Goal: Transaction & Acquisition: Purchase product/service

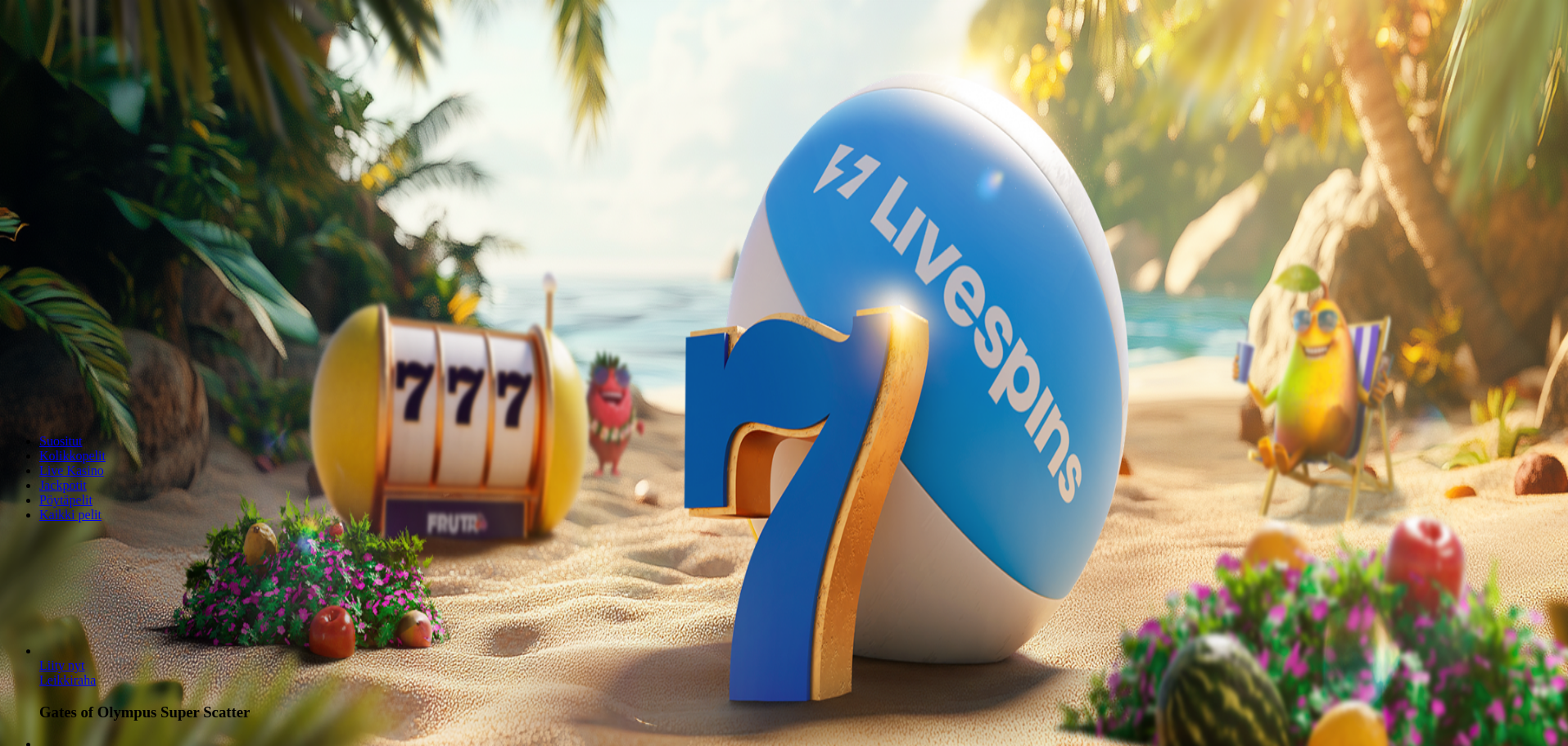
click at [98, 125] on div "Talletus 0.00 € Kirjaudu Kasino Live Kasino Tarjoukset" at bounding box center [784, 88] width 1555 height 75
click at [102, 68] on button "Kirjaudu" at bounding box center [113, 59] width 53 height 17
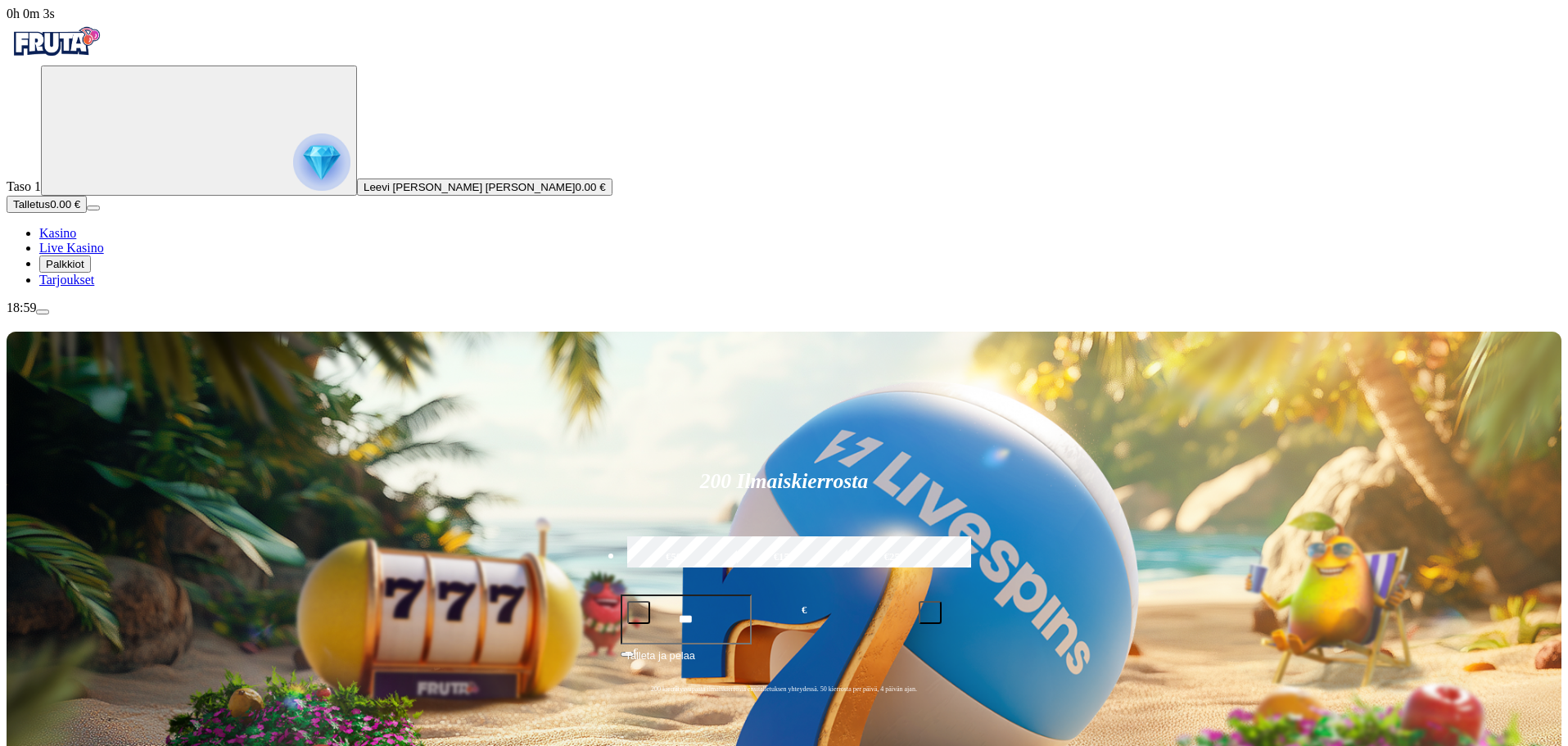
click at [364, 194] on span "[PERSON_NAME] [PERSON_NAME]" at bounding box center [469, 186] width 212 height 12
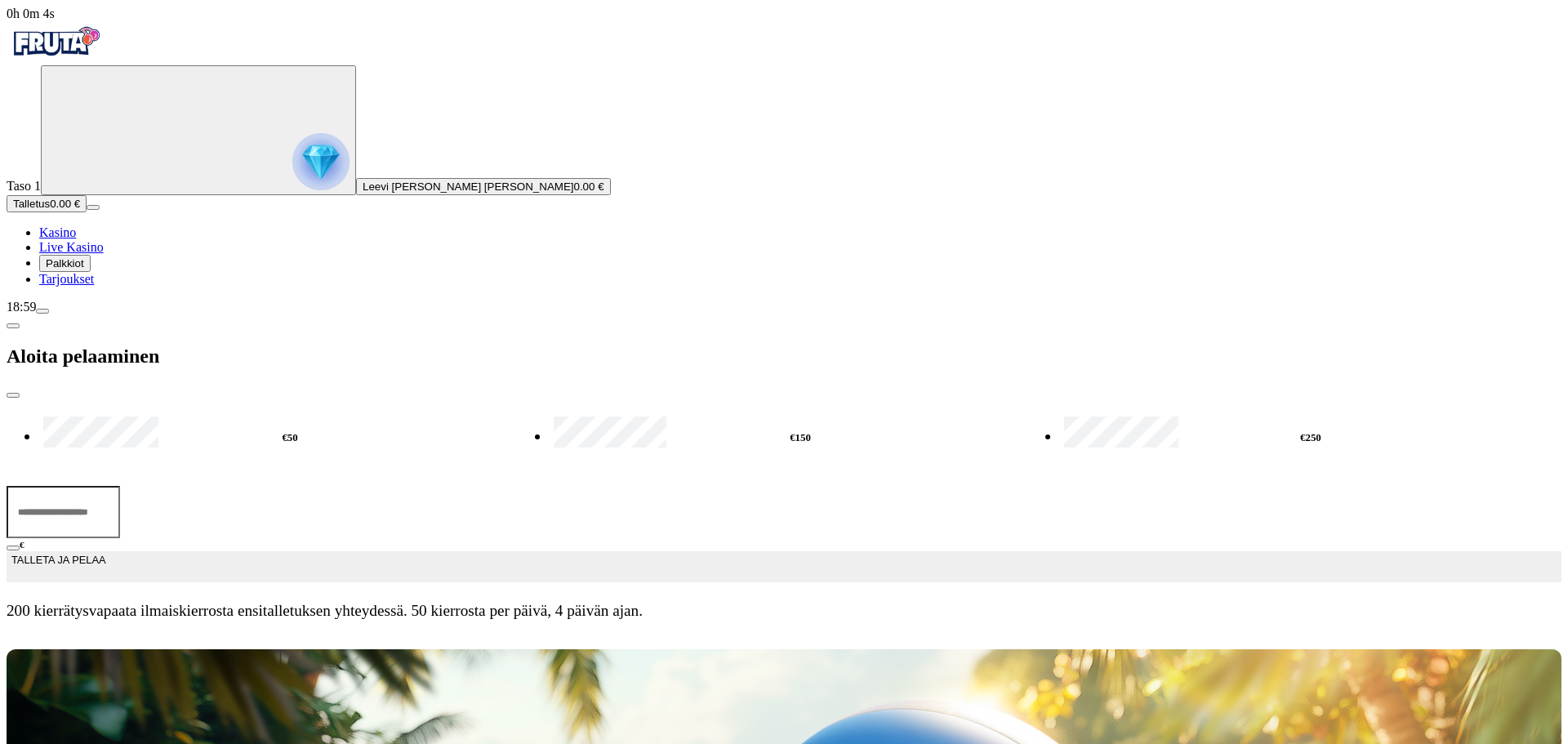
click at [13, 395] on span "close icon" at bounding box center [13, 395] width 0 height 0
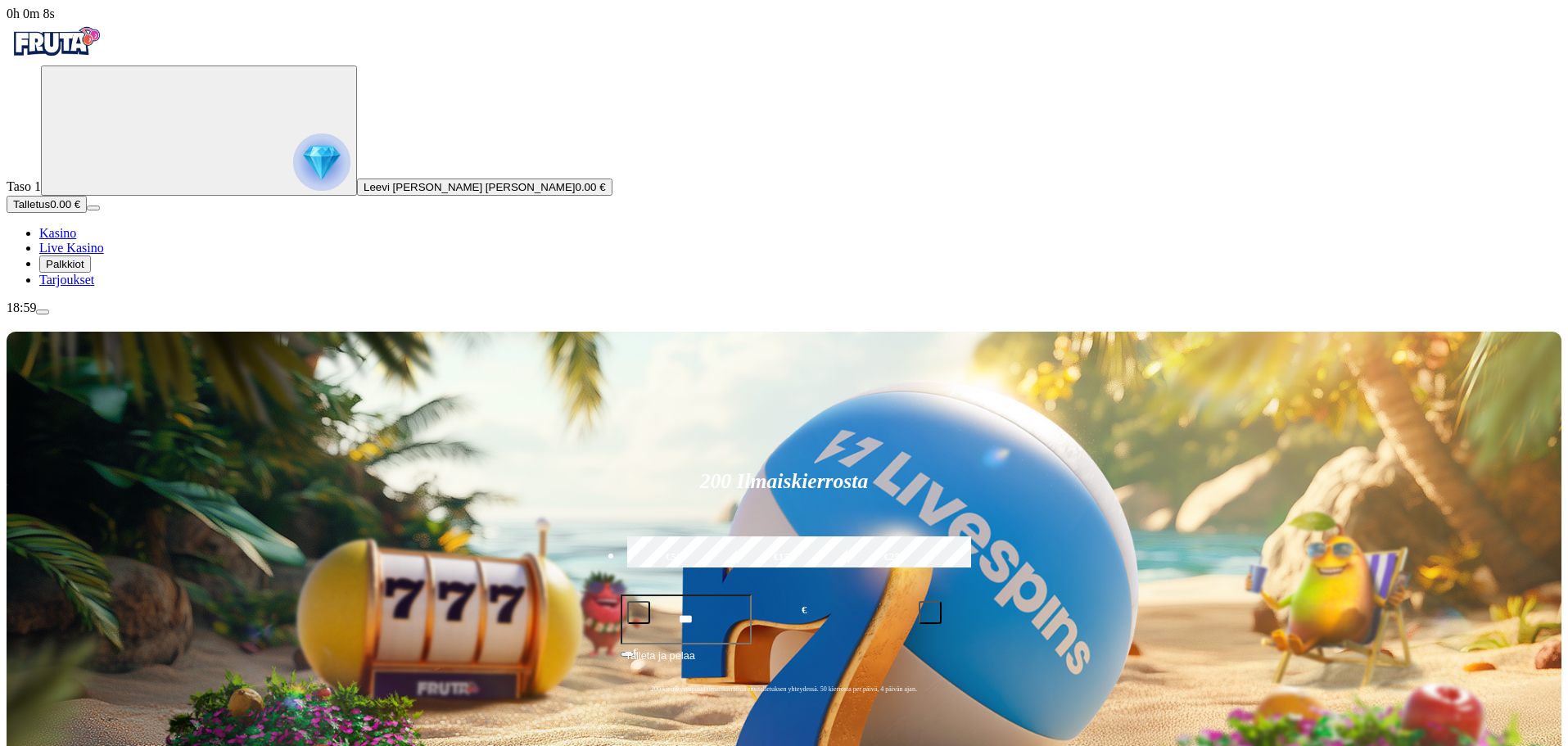
click at [84, 270] on span "Palkkiot" at bounding box center [65, 264] width 38 height 12
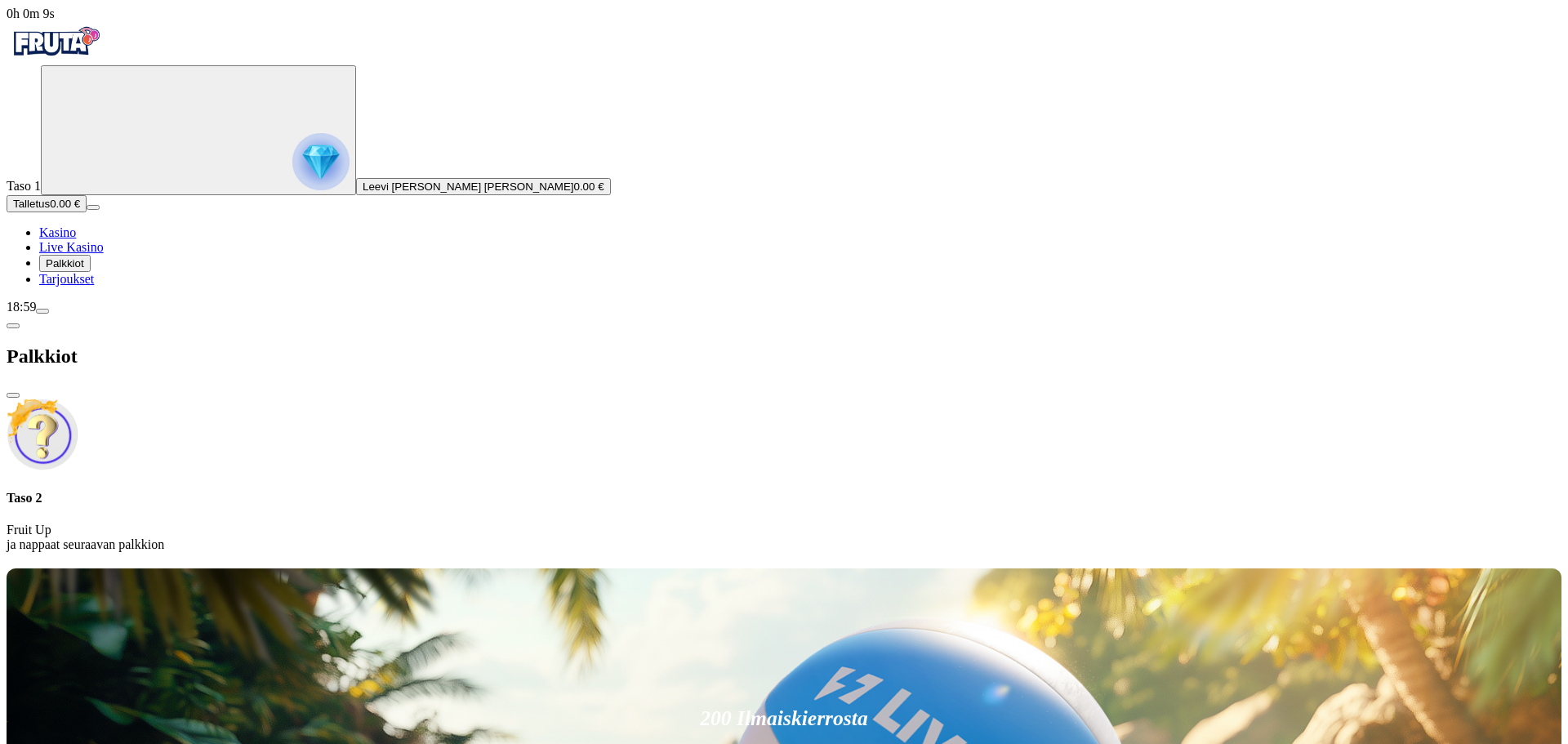
click at [94, 285] on span "Tarjoukset" at bounding box center [66, 279] width 55 height 14
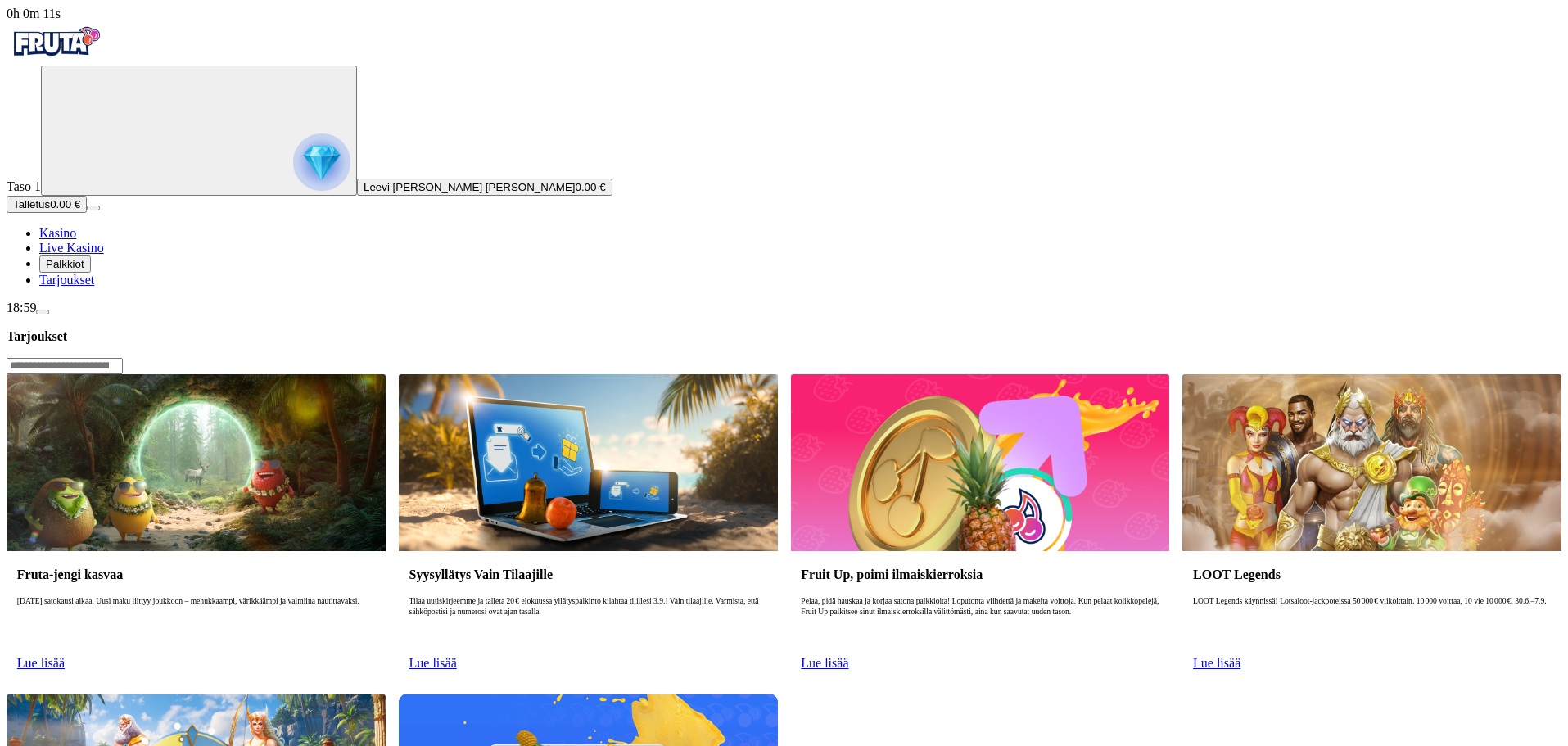
click at [84, 270] on span "Palkkiot" at bounding box center [65, 264] width 38 height 12
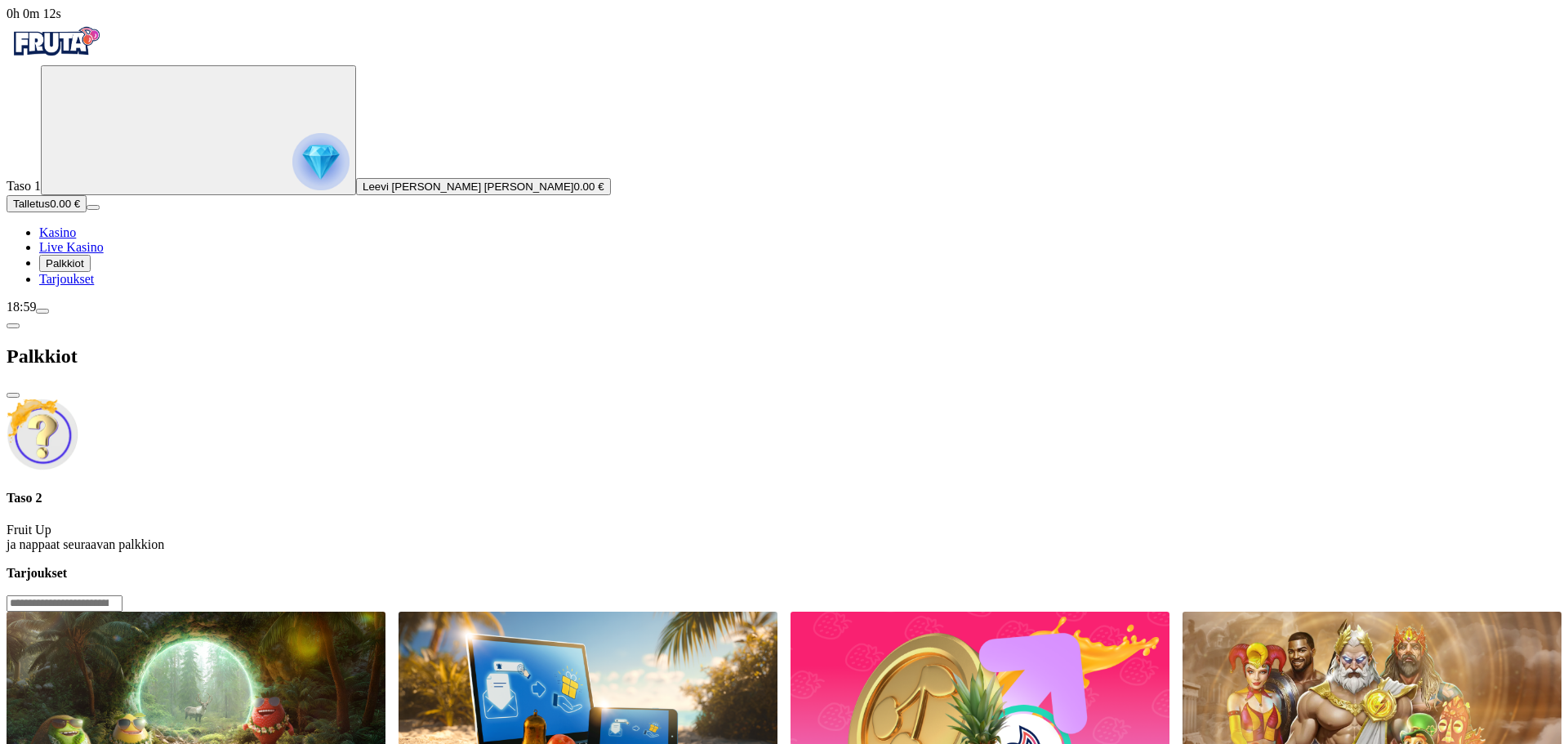
click at [94, 285] on span "Tarjoukset" at bounding box center [66, 279] width 55 height 14
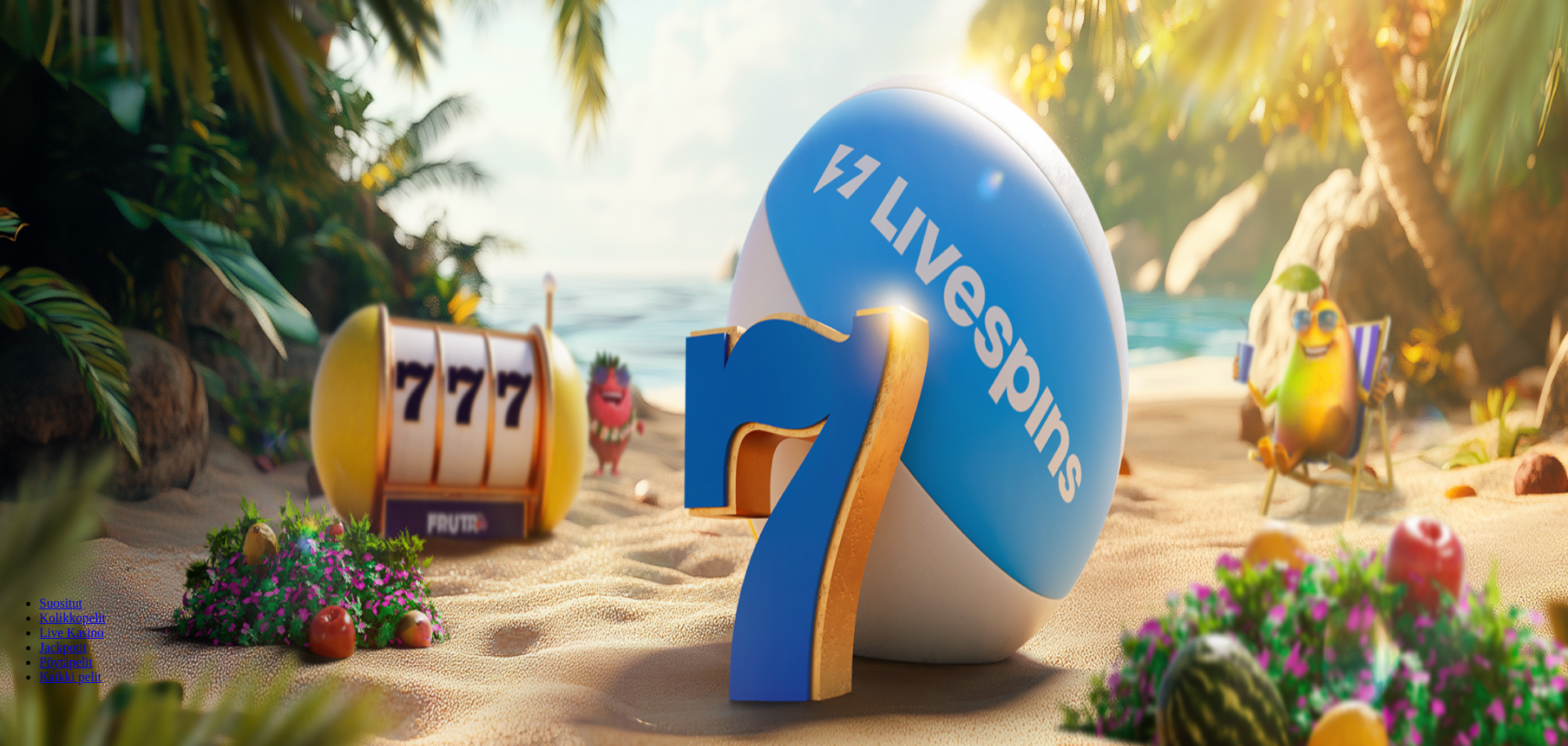
click at [87, 213] on button "Talletus 0.00 €" at bounding box center [47, 204] width 80 height 17
drag, startPoint x: 283, startPoint y: 140, endPoint x: 100, endPoint y: 138, distance: 183.0
click at [101, 138] on div "0h 8m 46s Taso 1 [PERSON_NAME] [PERSON_NAME] 0.00 € Talletus 0.00 € Kasino Live…" at bounding box center [785, 295] width 1559 height 579
click at [84, 270] on span "Palkkiot" at bounding box center [65, 264] width 38 height 12
click at [94, 286] on span "Tarjoukset" at bounding box center [66, 280] width 55 height 14
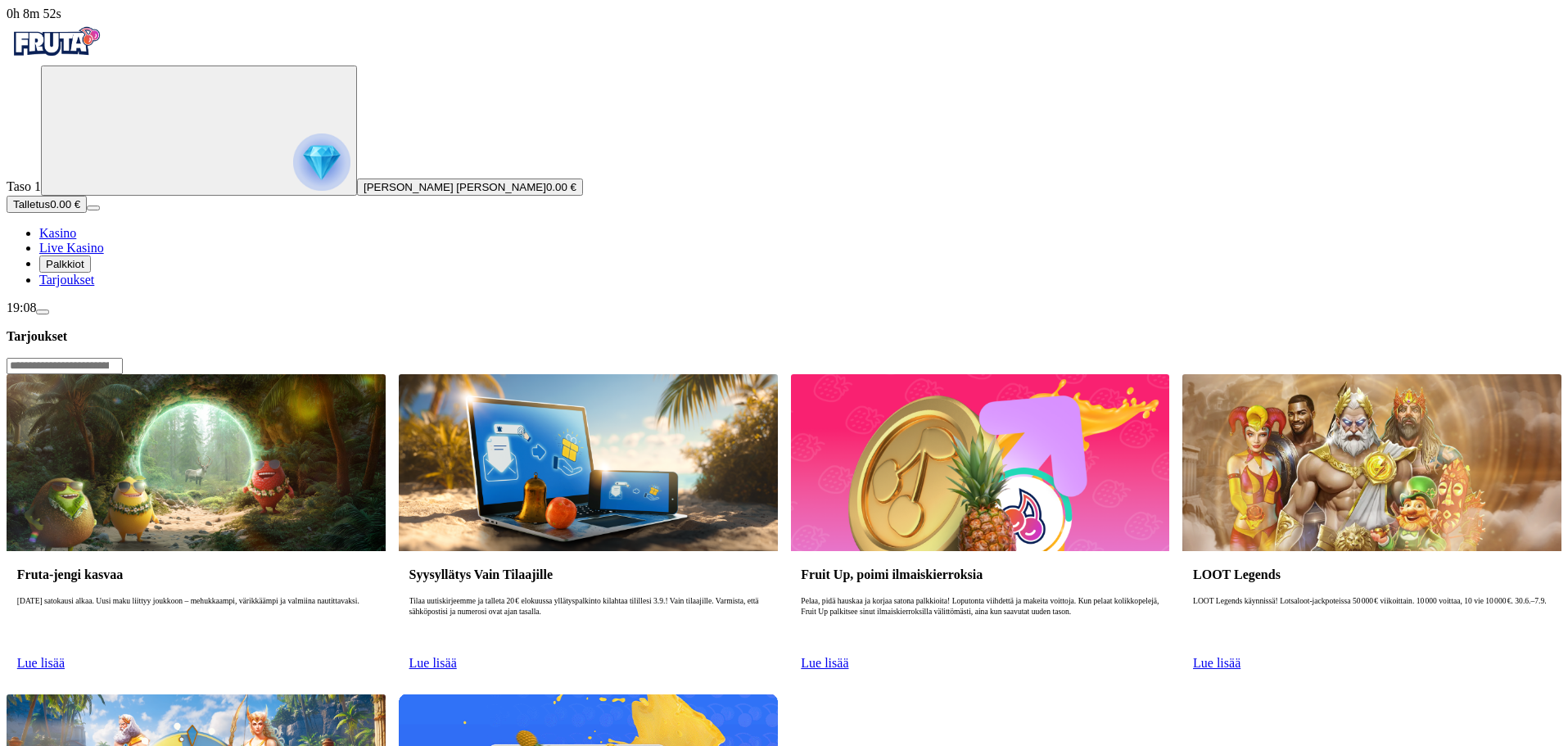
click at [848, 655] on span "Lue lisää" at bounding box center [824, 662] width 48 height 14
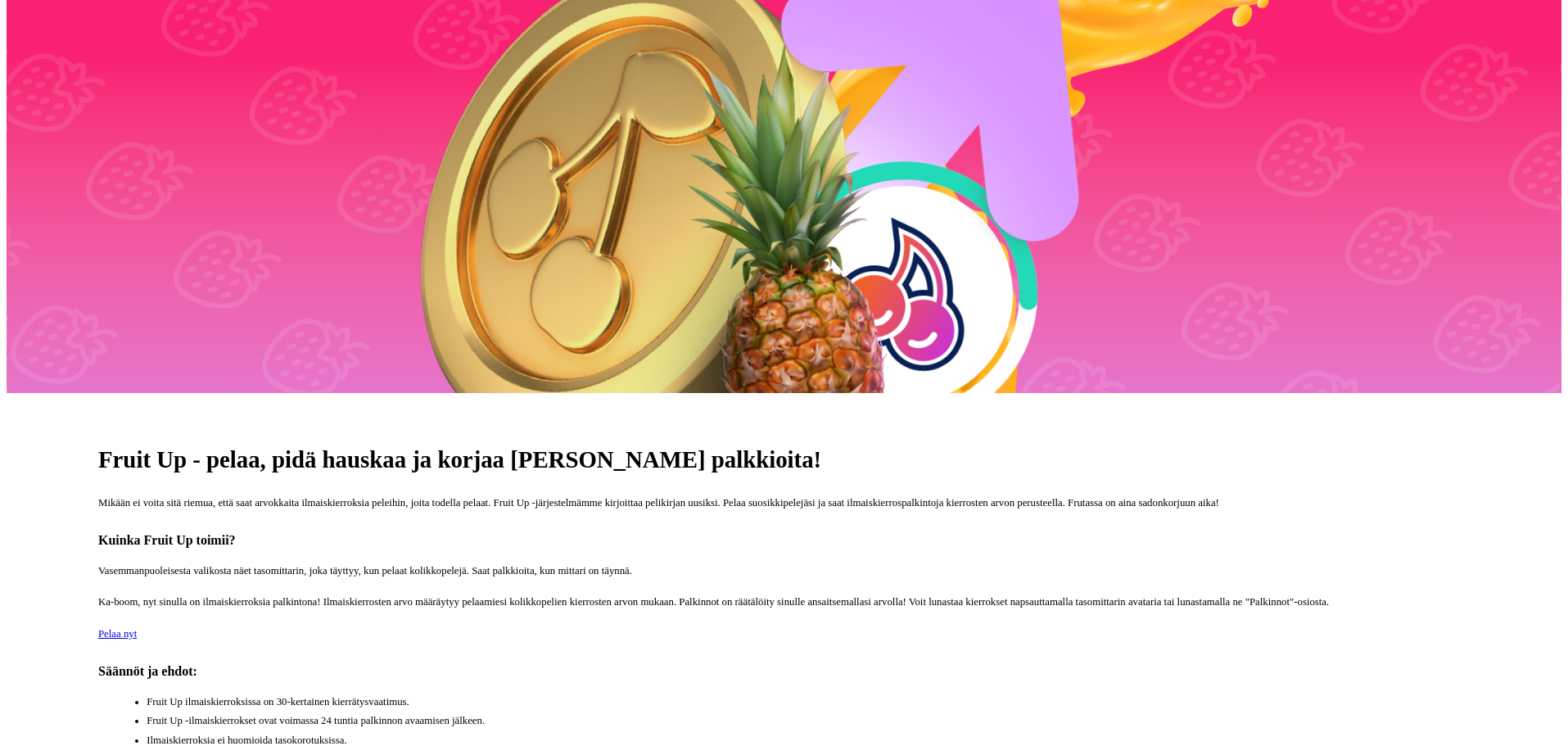
scroll to position [491, 0]
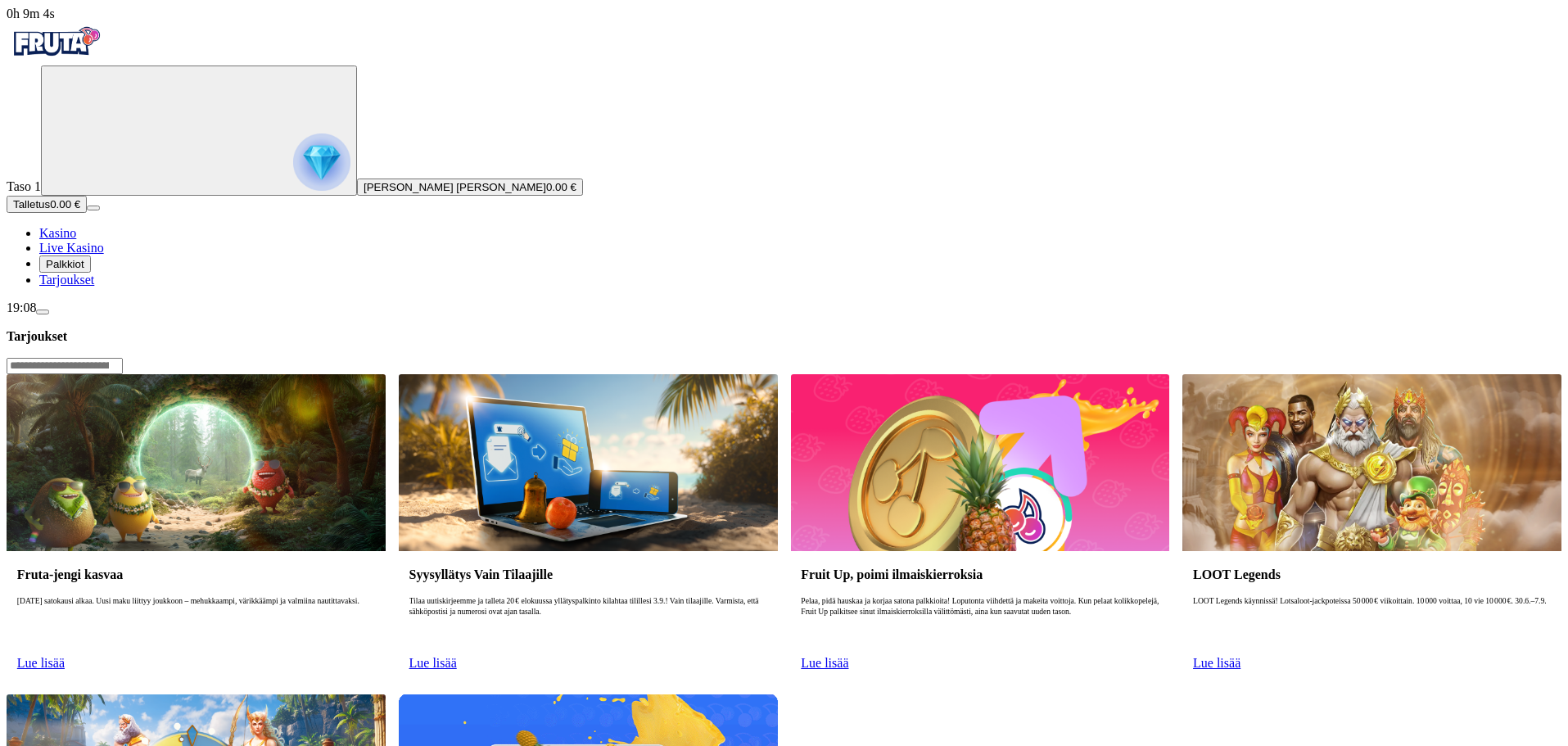
click at [457, 655] on link "Lue lisää" at bounding box center [433, 662] width 48 height 14
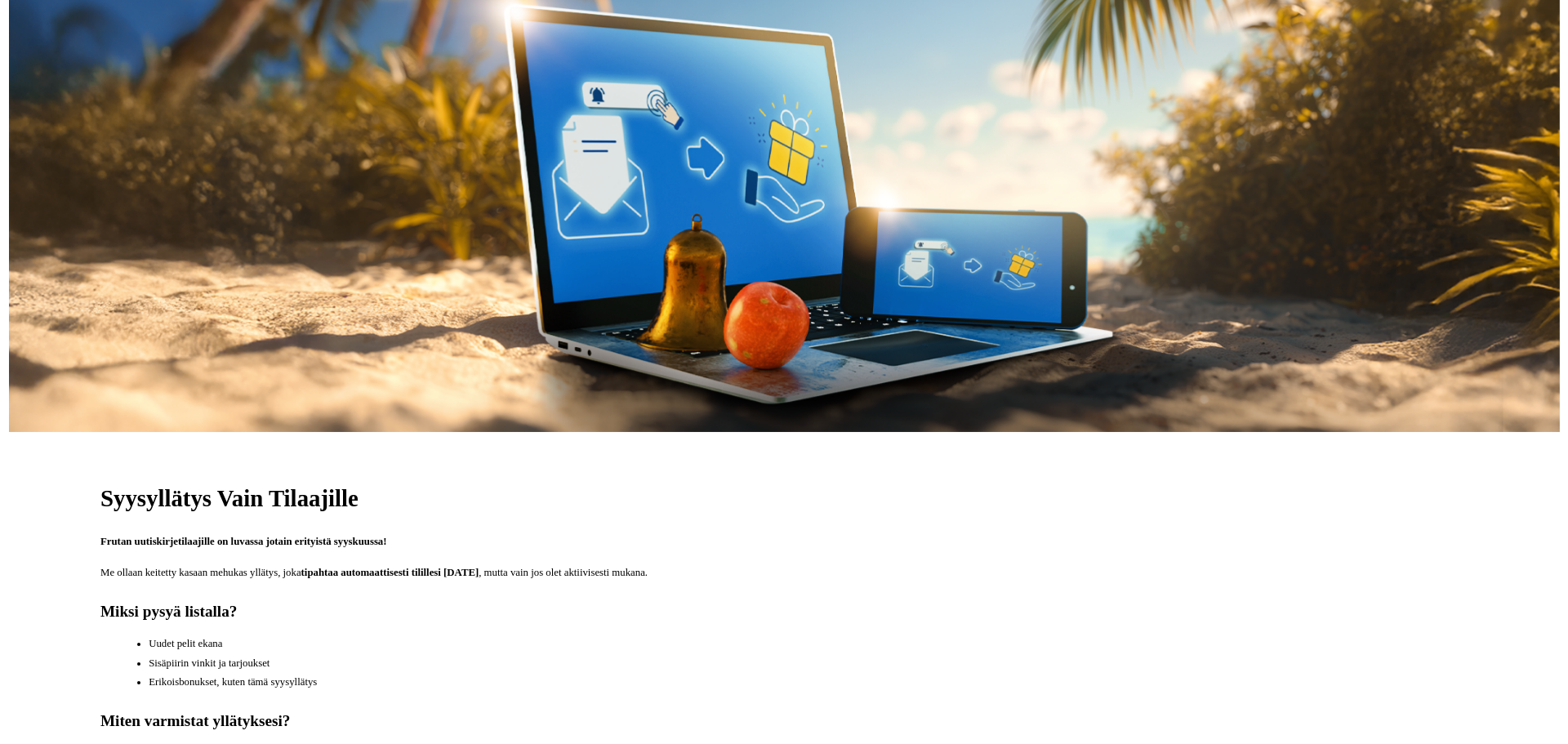
scroll to position [572, 0]
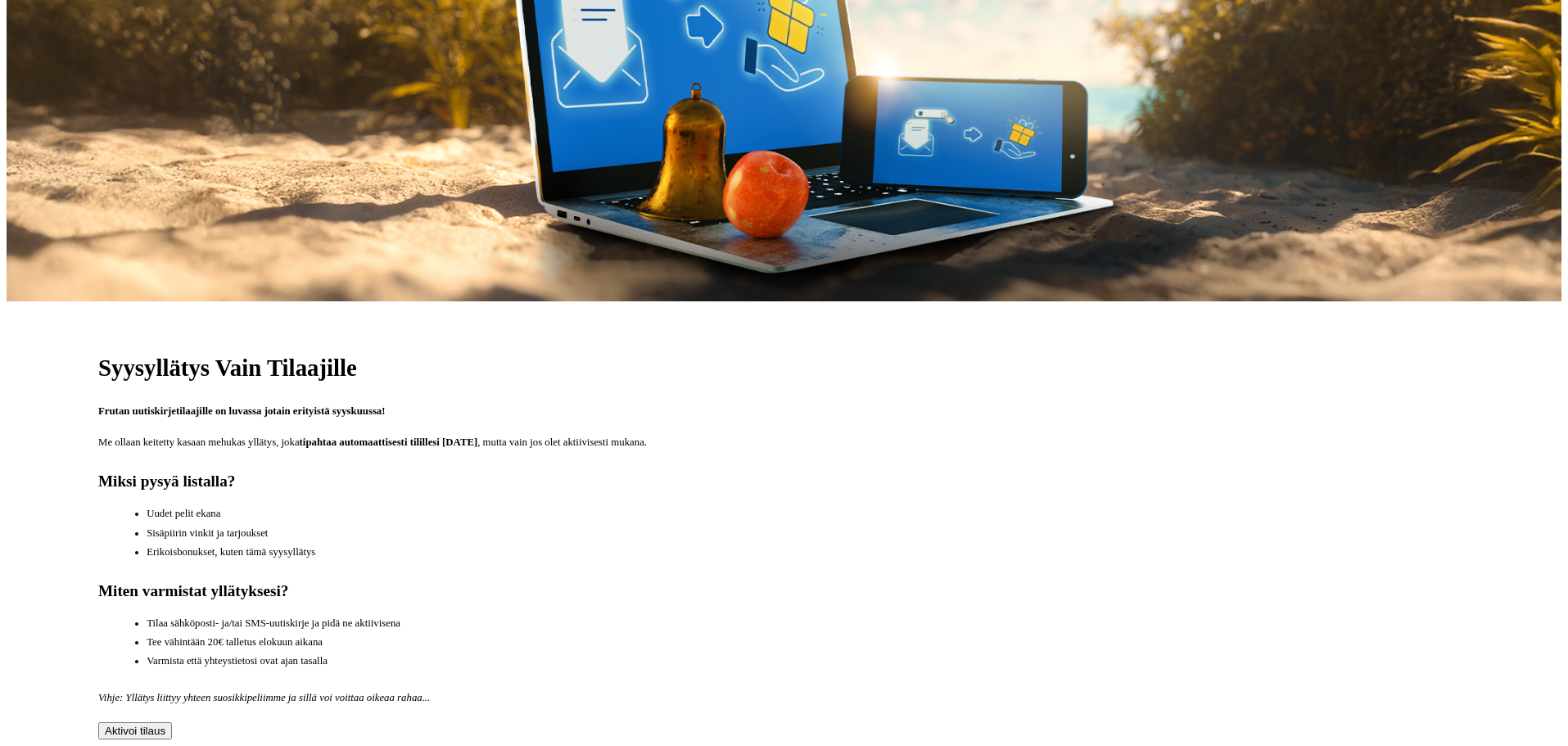
click at [165, 724] on span "Aktivoi tilaus" at bounding box center [135, 730] width 61 height 12
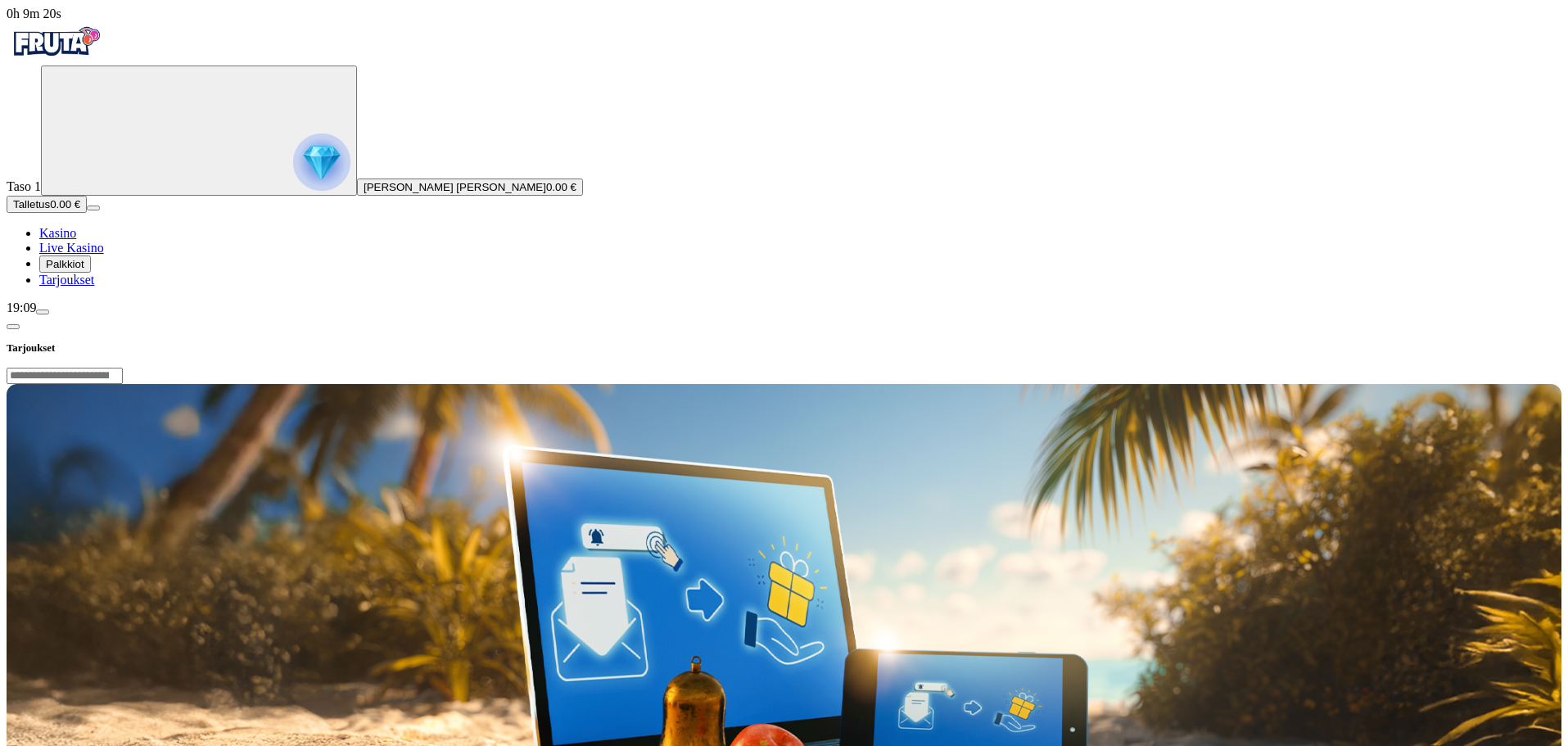
click at [118, 197] on circle "Primary" at bounding box center [170, 129] width 167 height 167
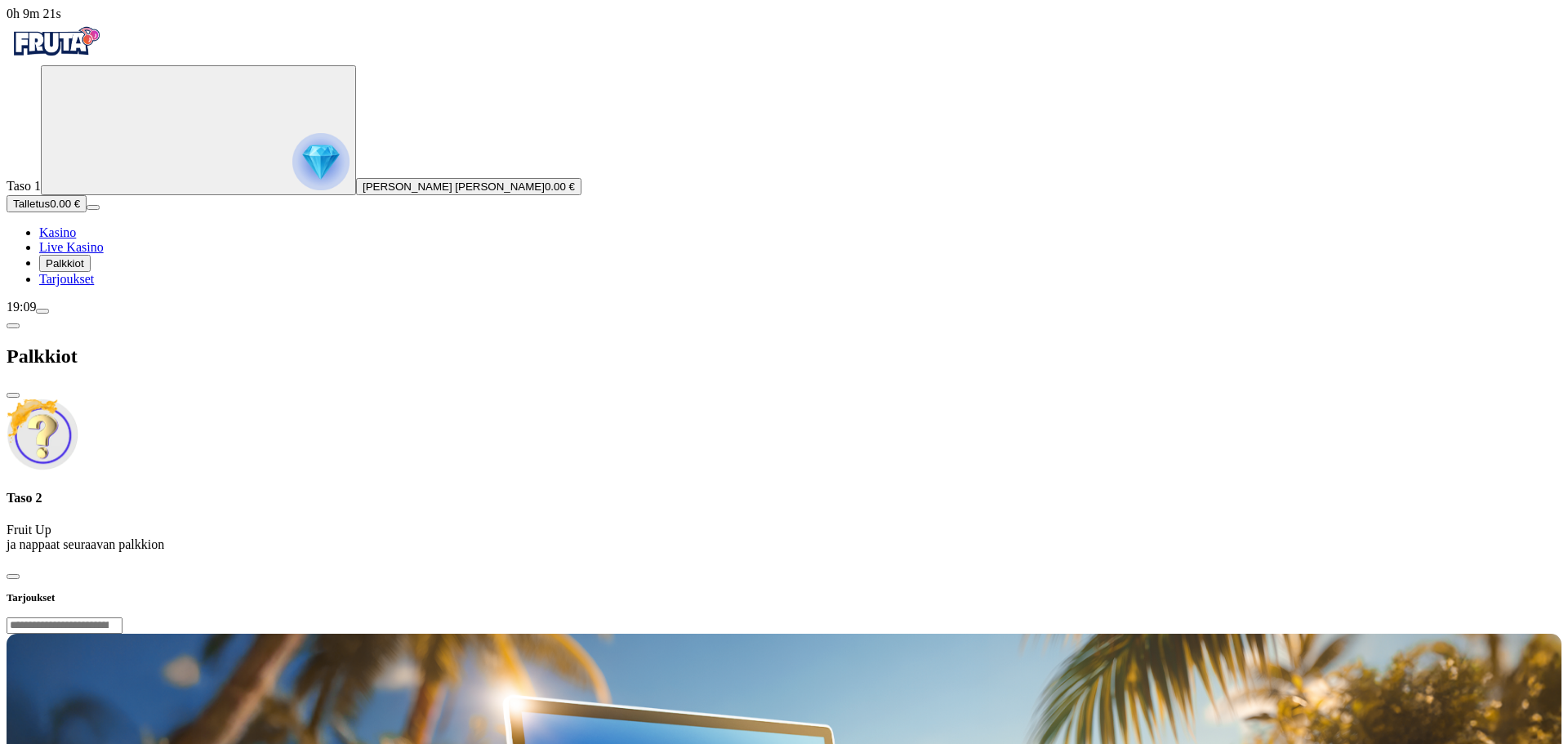
click at [81, 254] on span "Live Kasino" at bounding box center [71, 246] width 64 height 14
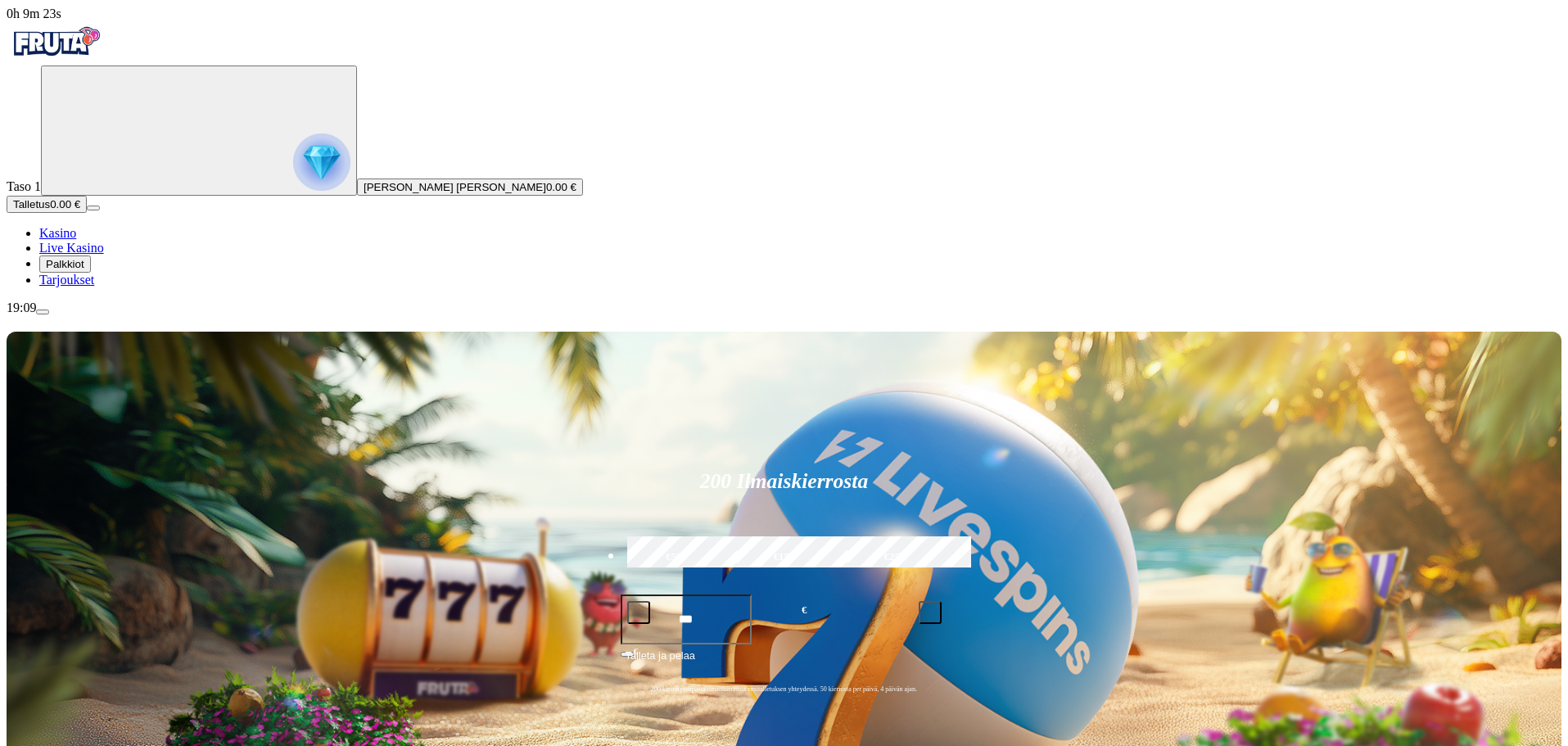
click at [50, 210] on span "Talletus" at bounding box center [31, 204] width 36 height 12
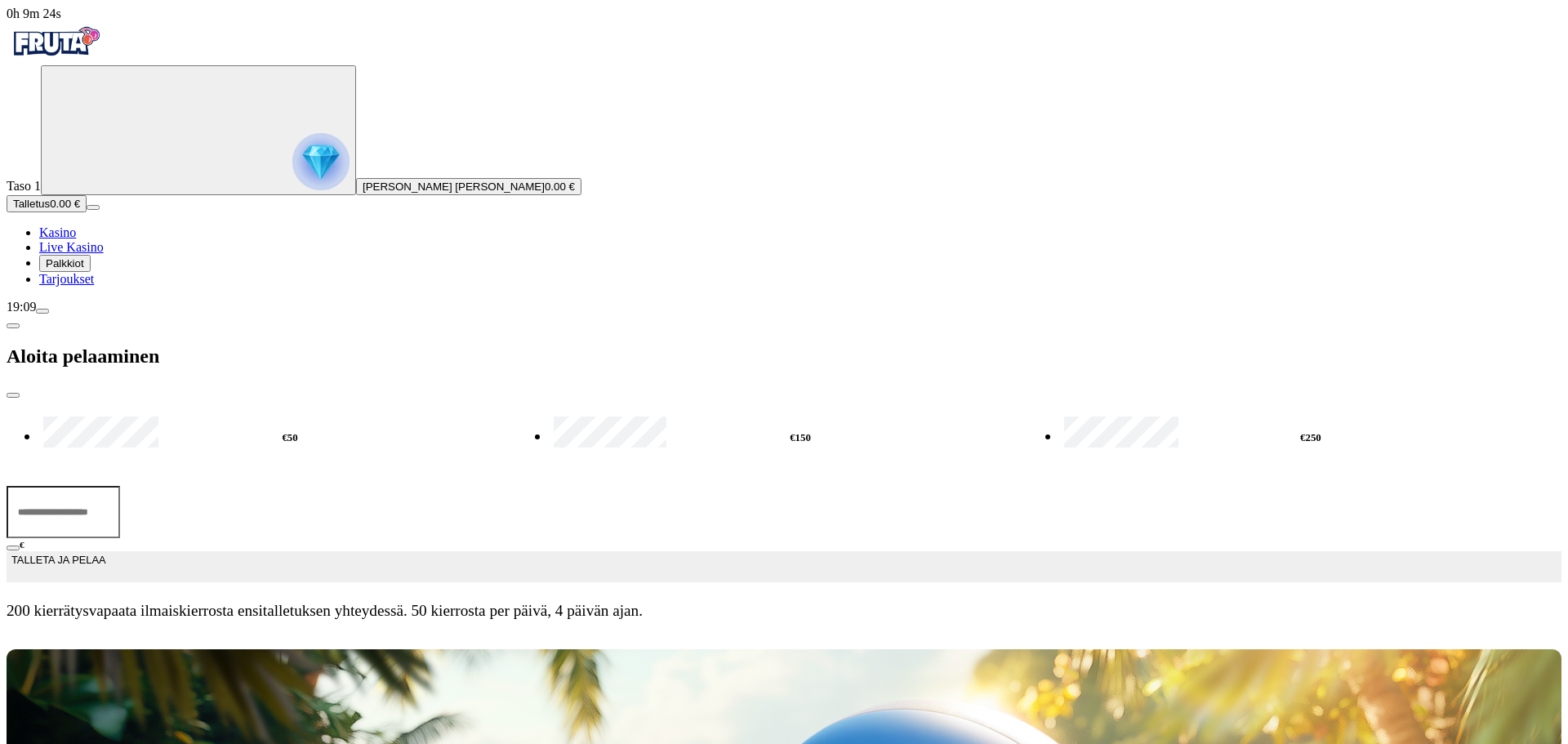
click at [120, 486] on input "***" at bounding box center [63, 512] width 114 height 52
type input "***"
click at [105, 552] on span "TALLETA JA PELAA" at bounding box center [58, 567] width 94 height 30
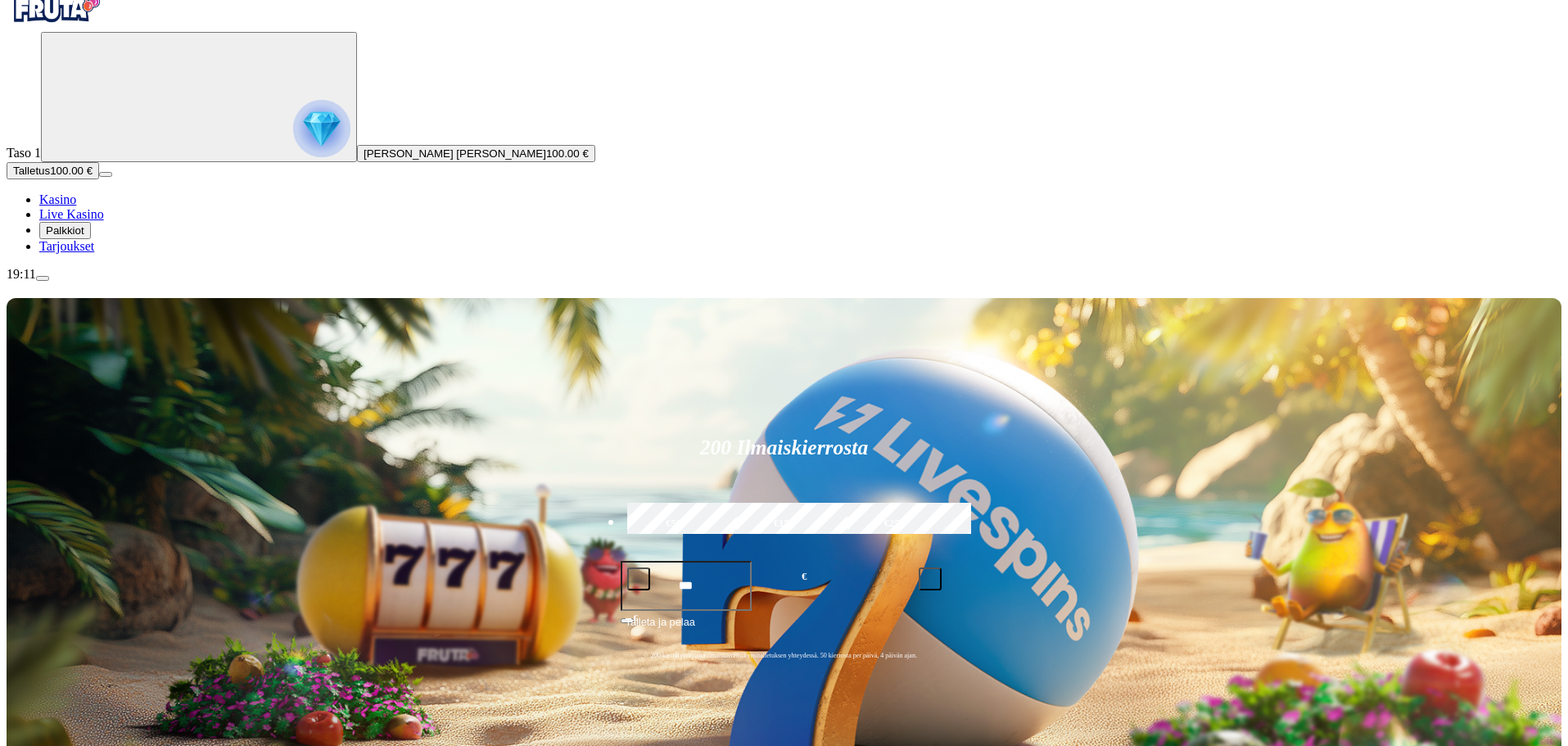
scroll to position [164, 0]
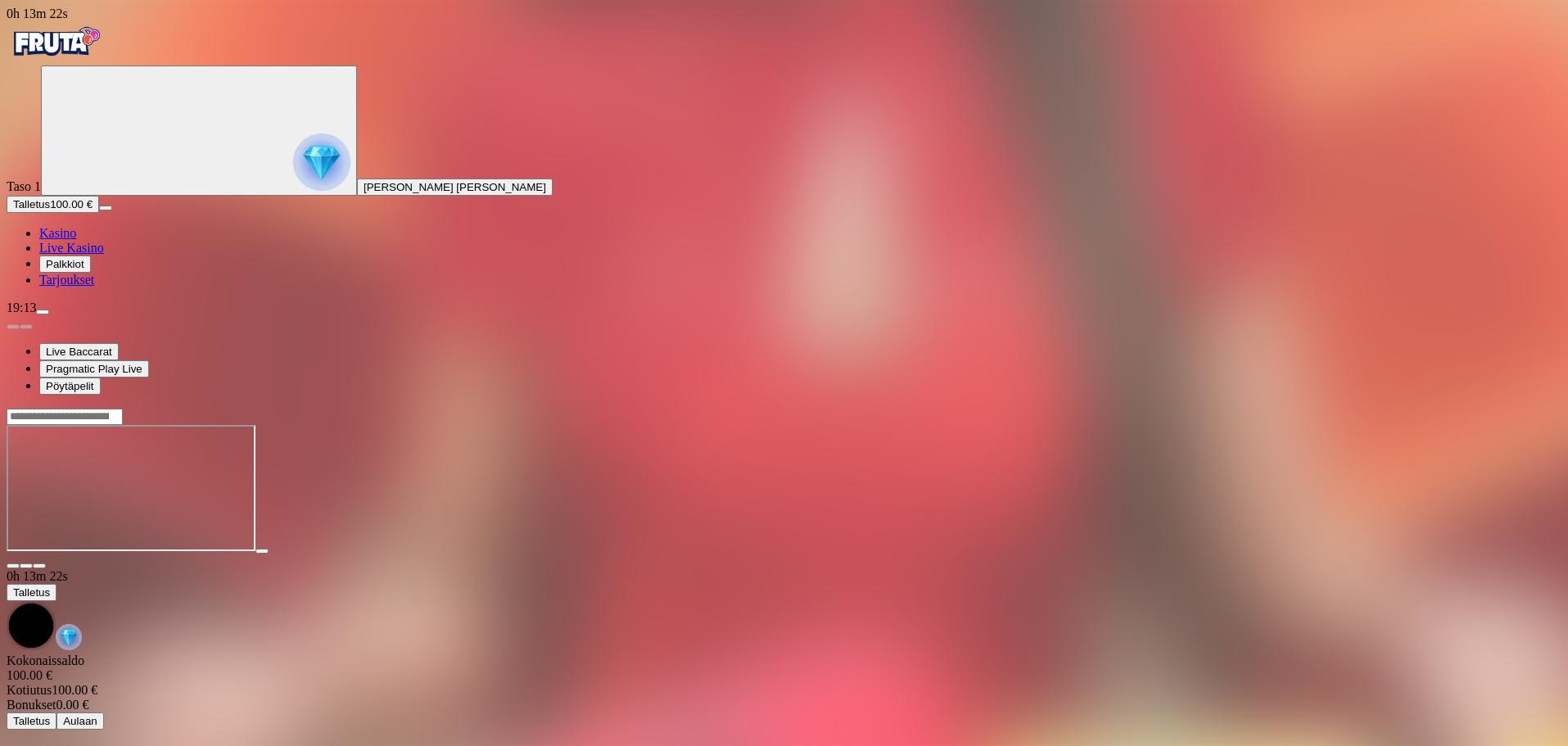
click at [43, 312] on span "menu icon" at bounding box center [43, 312] width 0 height 0
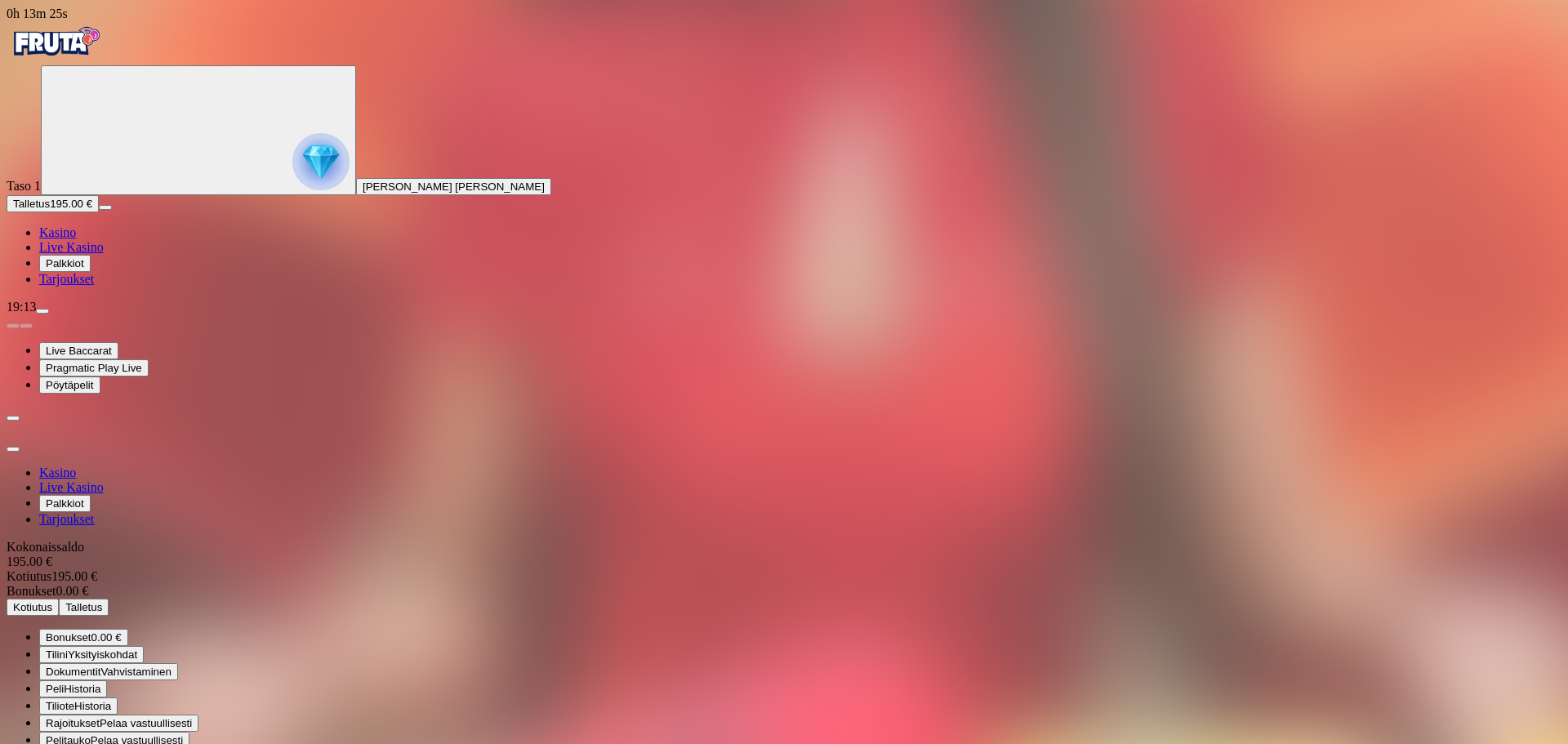
click at [52, 600] on span "Kotiutus" at bounding box center [33, 606] width 39 height 12
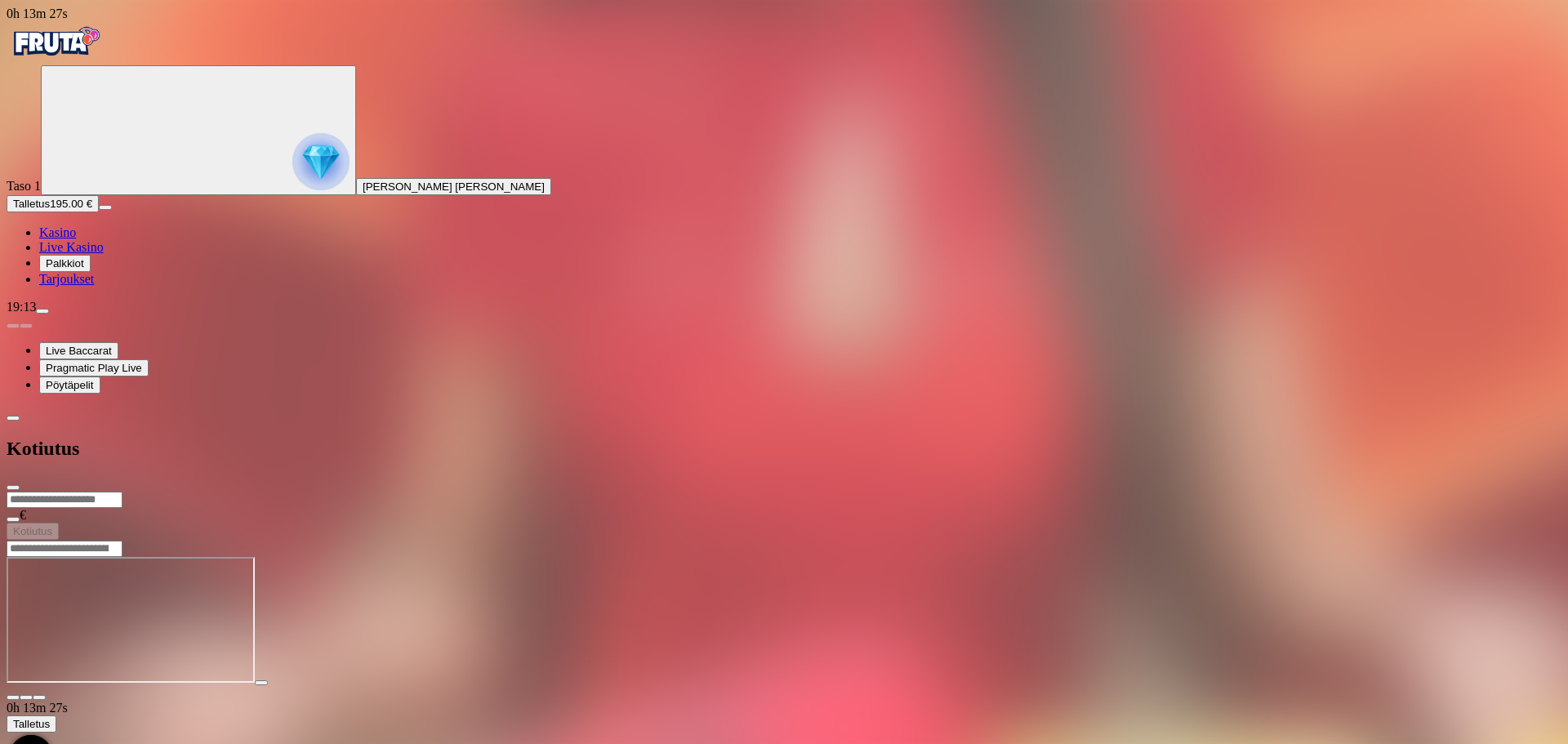
click at [122, 491] on input "number" at bounding box center [64, 500] width 116 height 17
type input "***"
click at [52, 525] on span "Kotiutus" at bounding box center [33, 530] width 39 height 12
click at [13, 488] on span "close icon" at bounding box center [13, 488] width 0 height 0
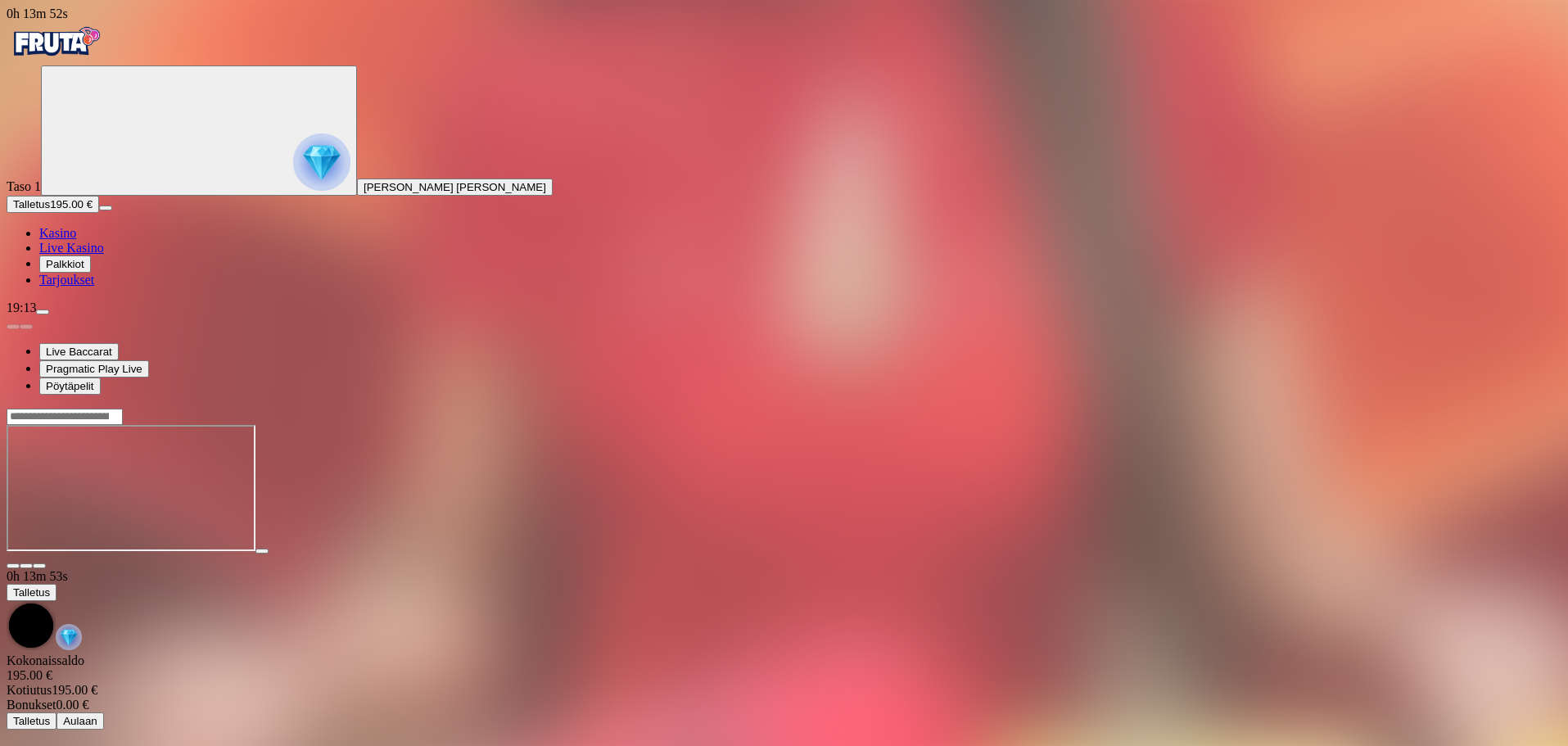
click at [105, 43] on img "Primary" at bounding box center [55, 42] width 98 height 41
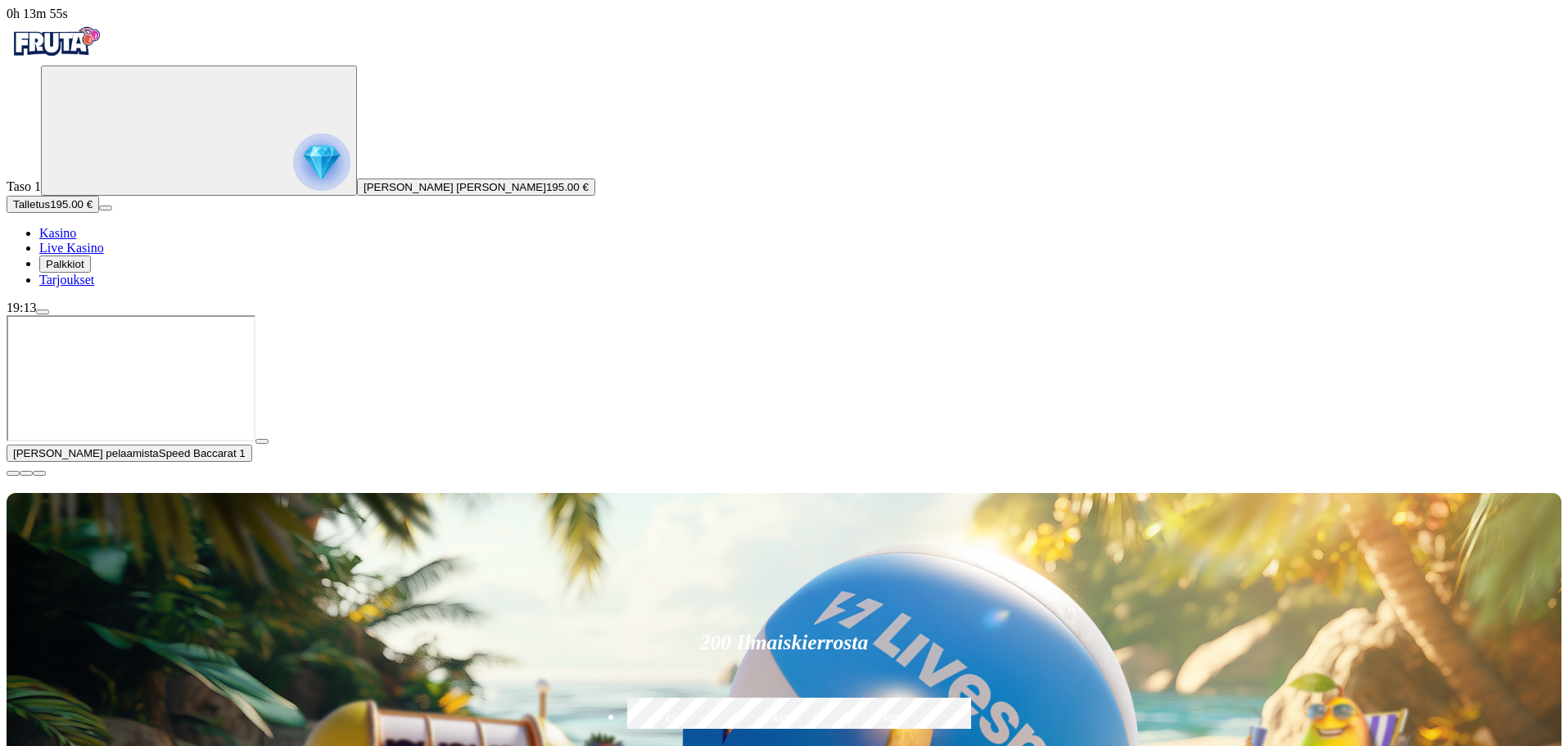
click at [13, 473] on span "close icon" at bounding box center [13, 473] width 0 height 0
